Goal: Task Accomplishment & Management: Complete application form

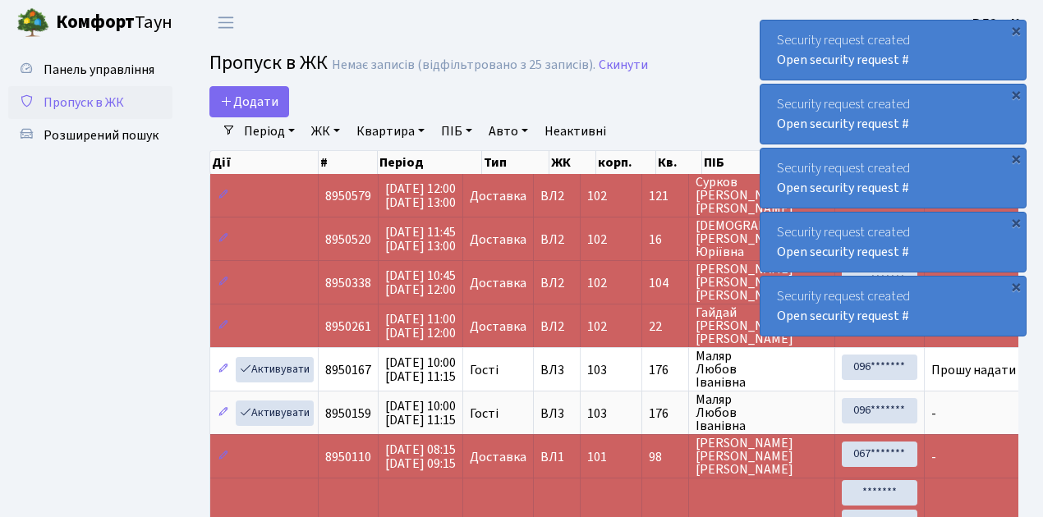
select select "25"
click at [88, 103] on span "Пропуск в ЖК" at bounding box center [84, 103] width 80 height 18
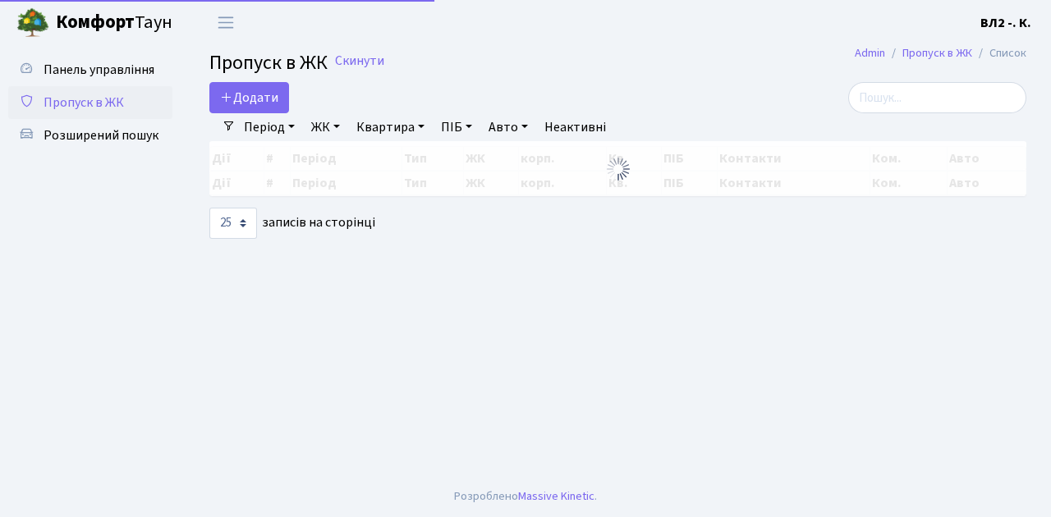
select select "25"
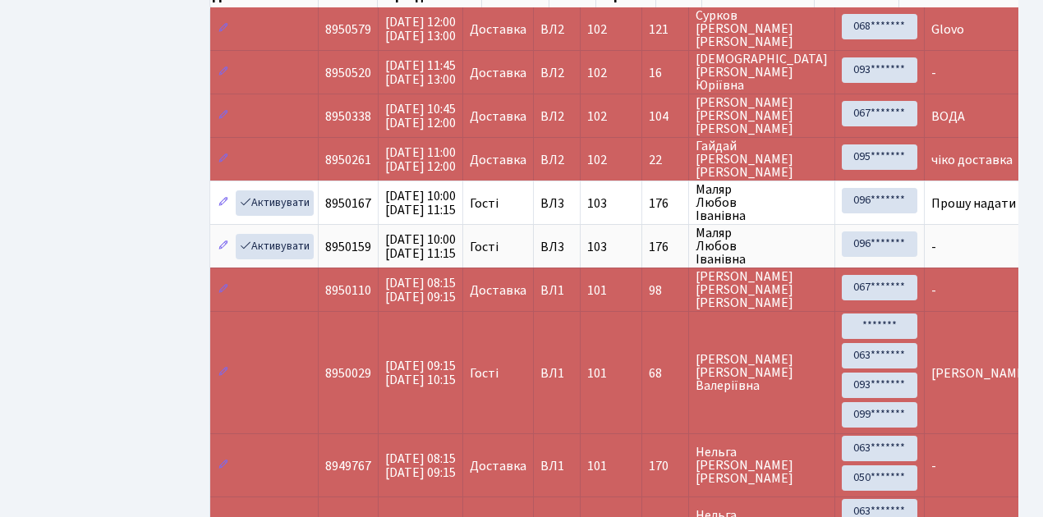
scroll to position [164, 0]
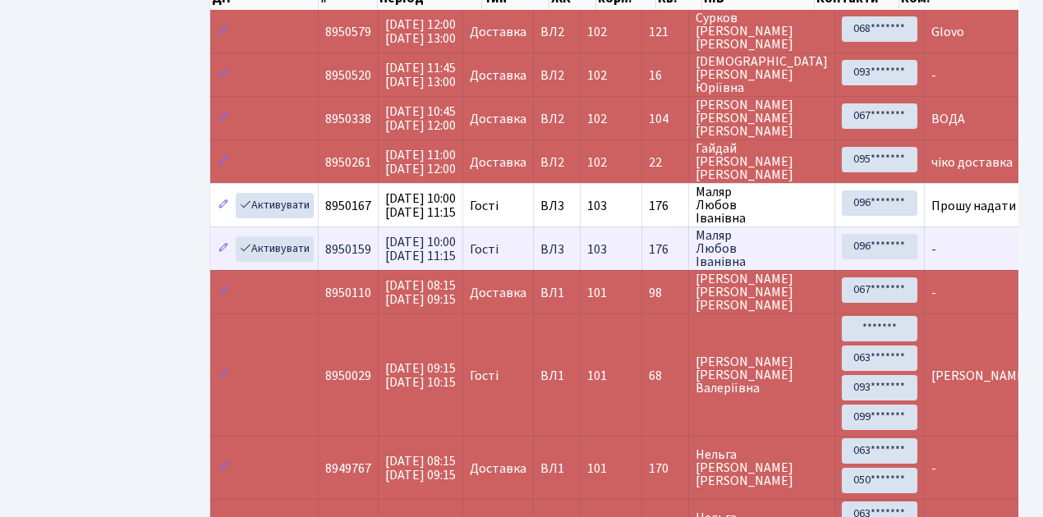
click at [283, 228] on td "Активувати" at bounding box center [264, 249] width 108 height 44
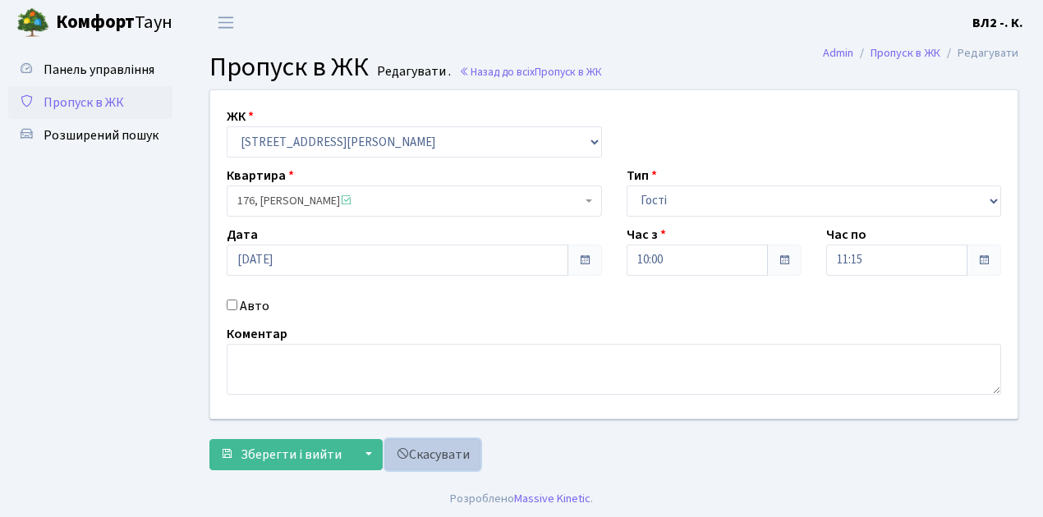
click at [450, 457] on link "Скасувати" at bounding box center [432, 454] width 95 height 31
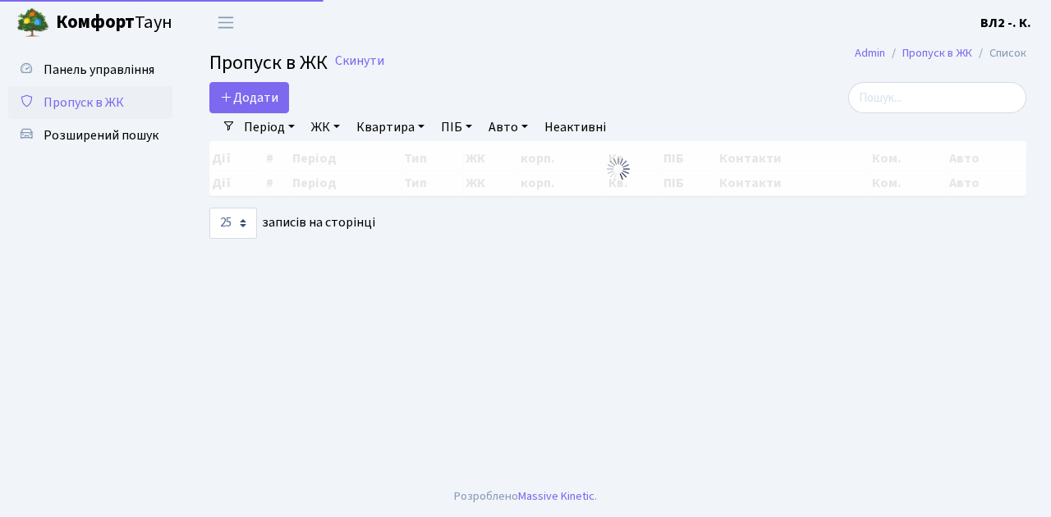
select select "25"
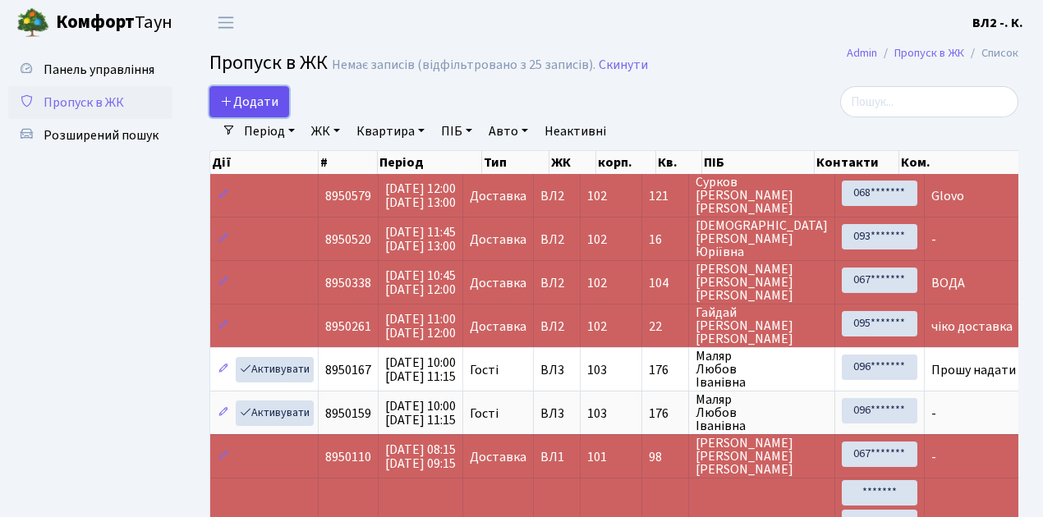
click at [251, 108] on span "Додати" at bounding box center [249, 102] width 58 height 18
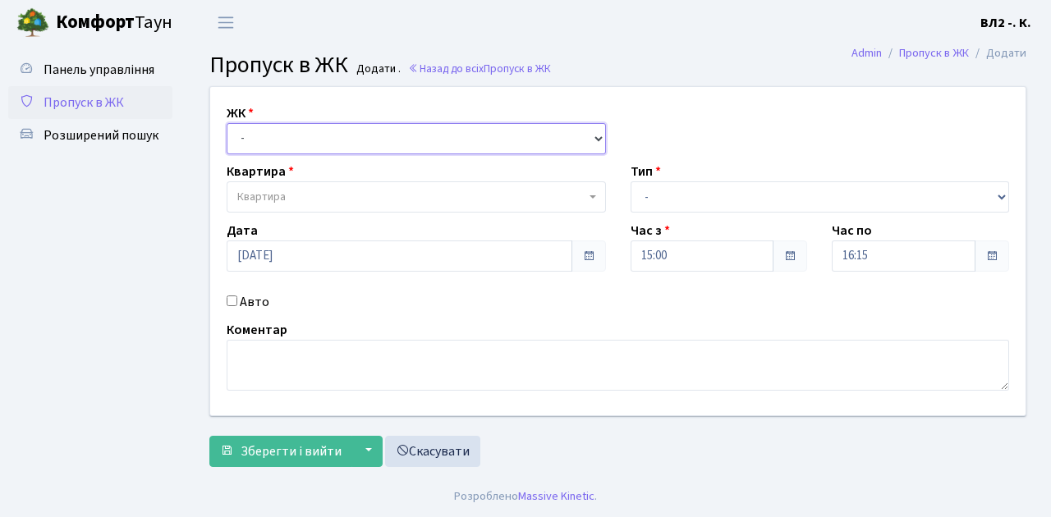
click at [287, 133] on select "- ВЛ1, Ужгородський пров., 4/1 ВЛ2, Голосіївський просп., 76 ВЛ3, пр.Голосіївсь…" at bounding box center [416, 138] width 379 height 31
select select "317"
click at [227, 123] on select "- ВЛ1, Ужгородський пров., 4/1 ВЛ2, Голосіївський просп., 76 ВЛ3, пр.Голосіївсь…" at bounding box center [416, 138] width 379 height 31
select select
click at [331, 191] on span "Квартира" at bounding box center [411, 197] width 348 height 16
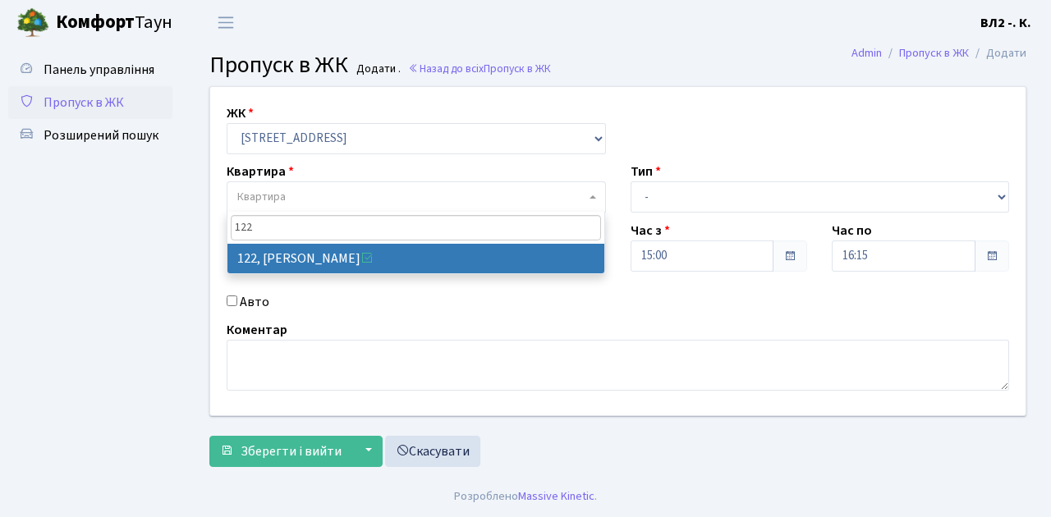
type input "122"
select select "38302"
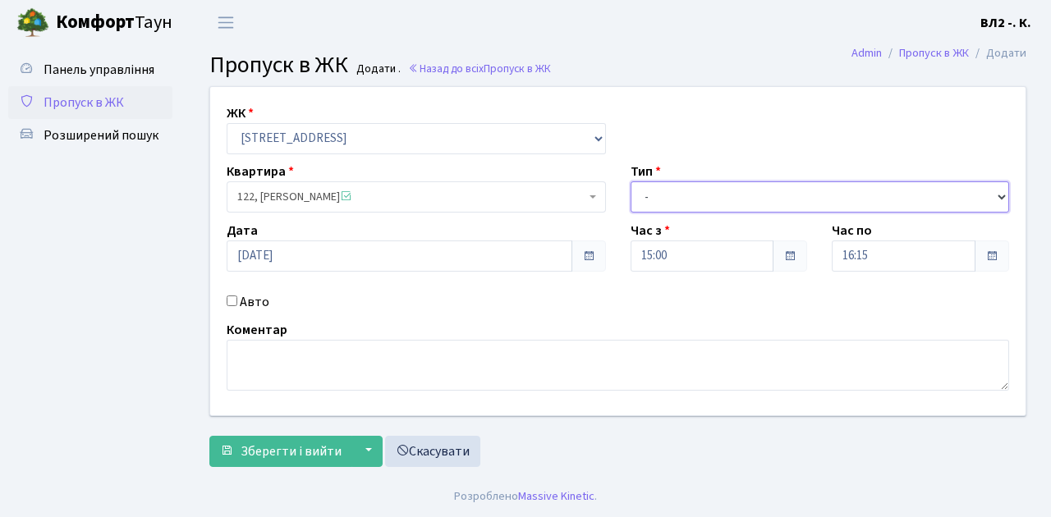
click at [686, 202] on select "- Доставка Таксі Гості Сервіс" at bounding box center [820, 197] width 379 height 31
select select "1"
click at [631, 182] on select "- Доставка Таксі Гості Сервіс" at bounding box center [820, 197] width 379 height 31
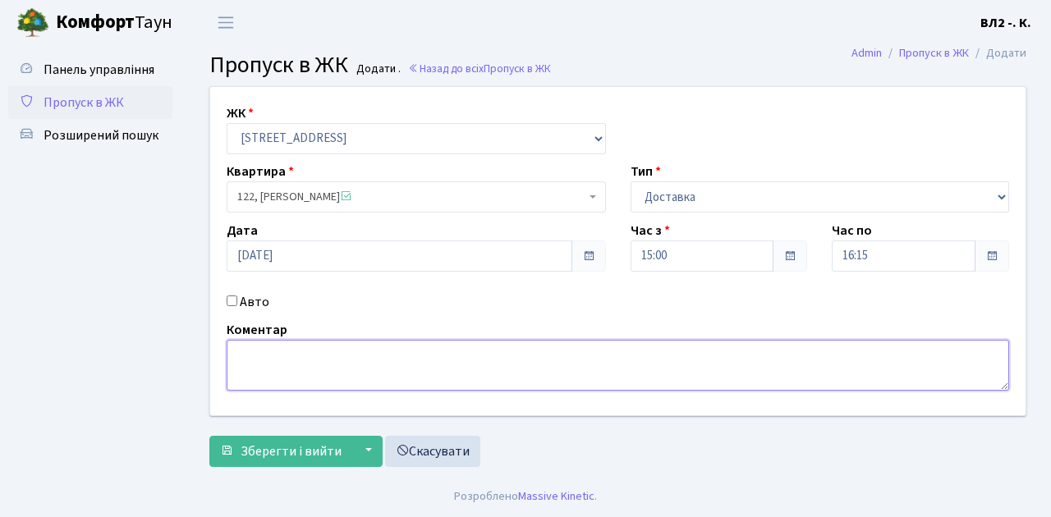
click at [251, 368] on textarea at bounding box center [618, 365] width 783 height 51
type textarea "Domino's"
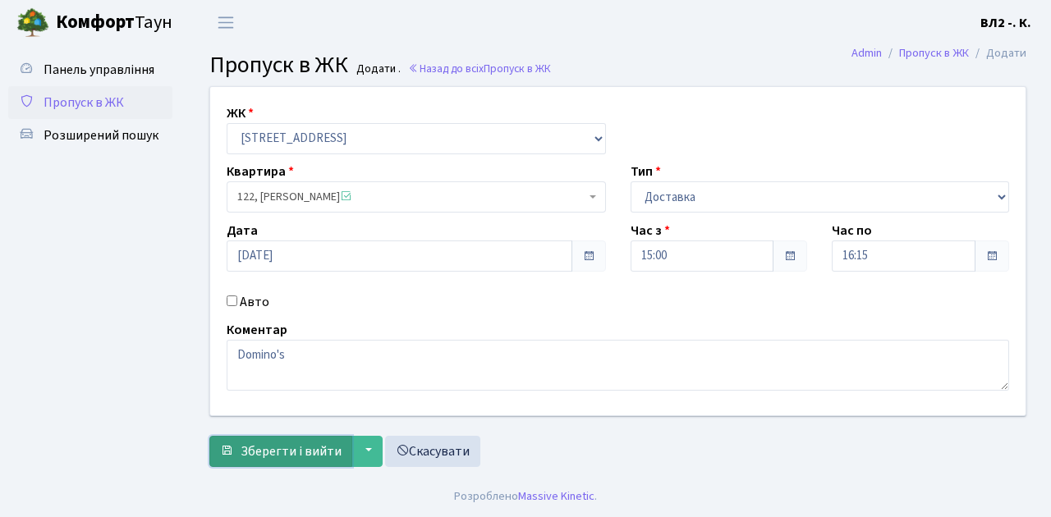
click at [258, 449] on span "Зберегти і вийти" at bounding box center [291, 452] width 101 height 18
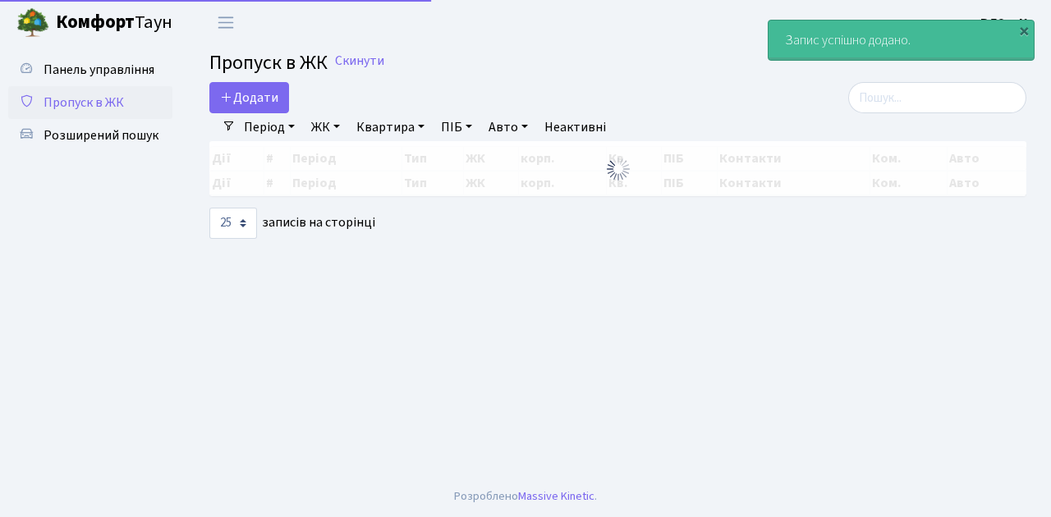
select select "25"
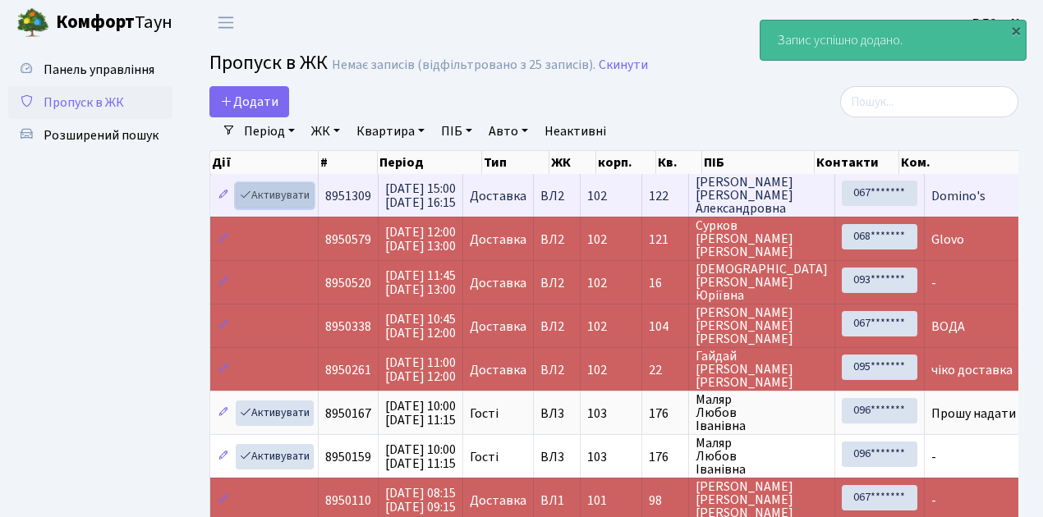
click at [264, 196] on link "Активувати" at bounding box center [275, 195] width 78 height 25
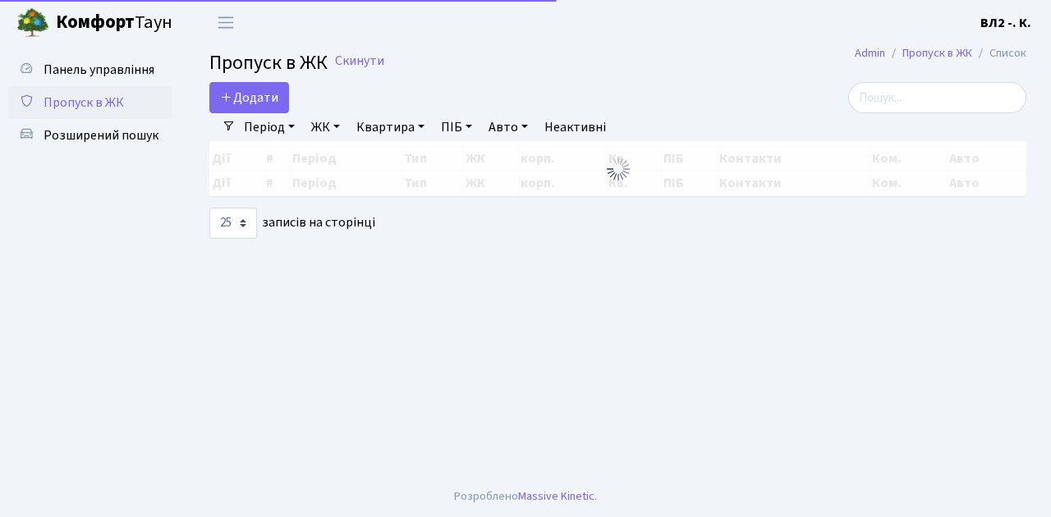
select select "25"
